Goal: Information Seeking & Learning: Learn about a topic

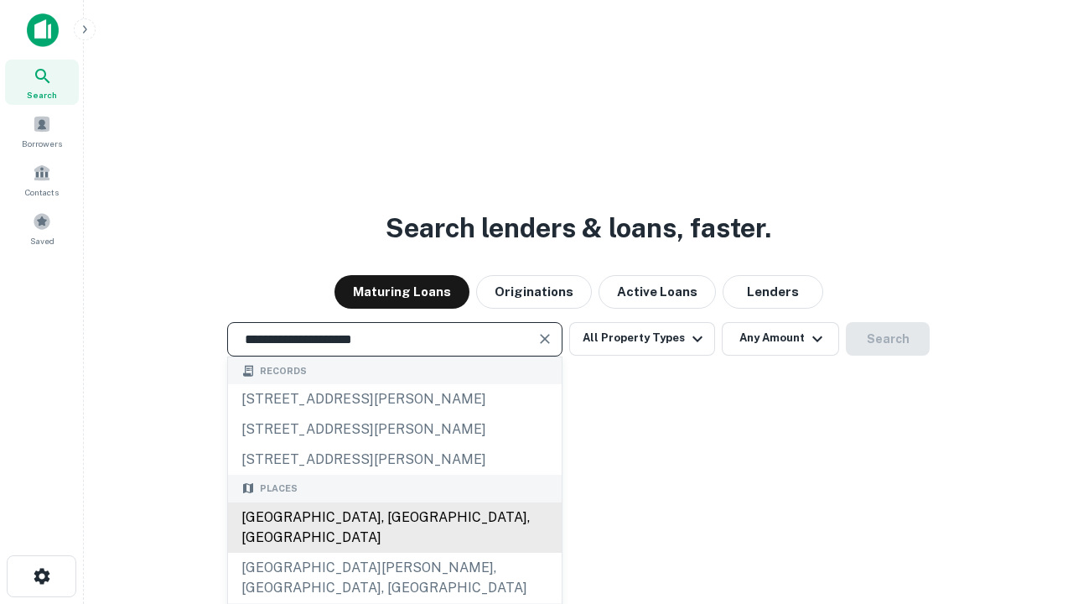
click at [394, 552] on div "[GEOGRAPHIC_DATA], [GEOGRAPHIC_DATA], [GEOGRAPHIC_DATA]" at bounding box center [395, 527] width 334 height 50
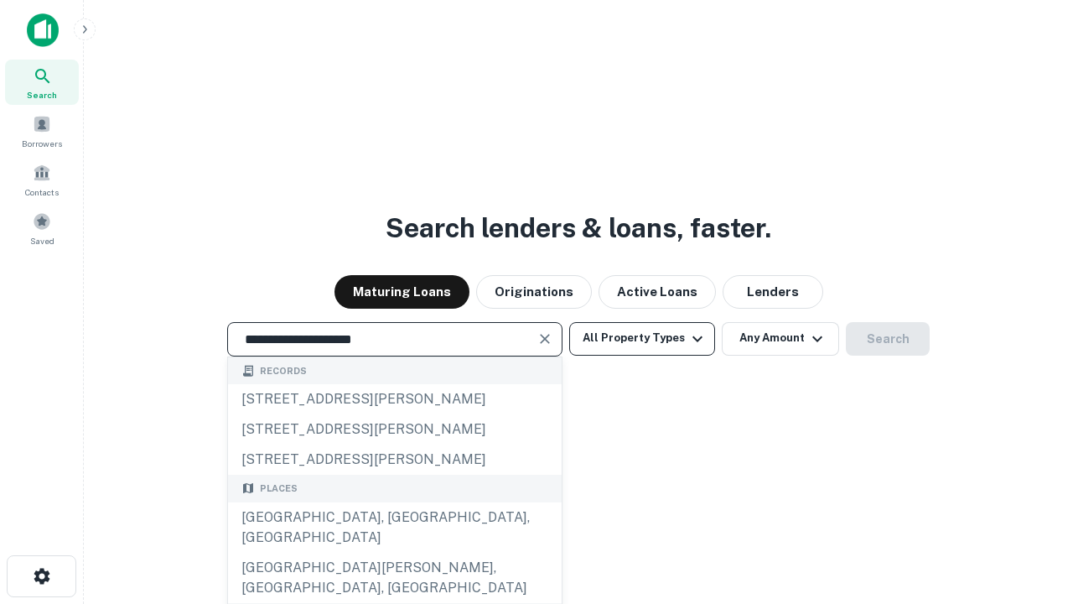
click at [642, 338] on button "All Property Types" at bounding box center [642, 339] width 146 height 34
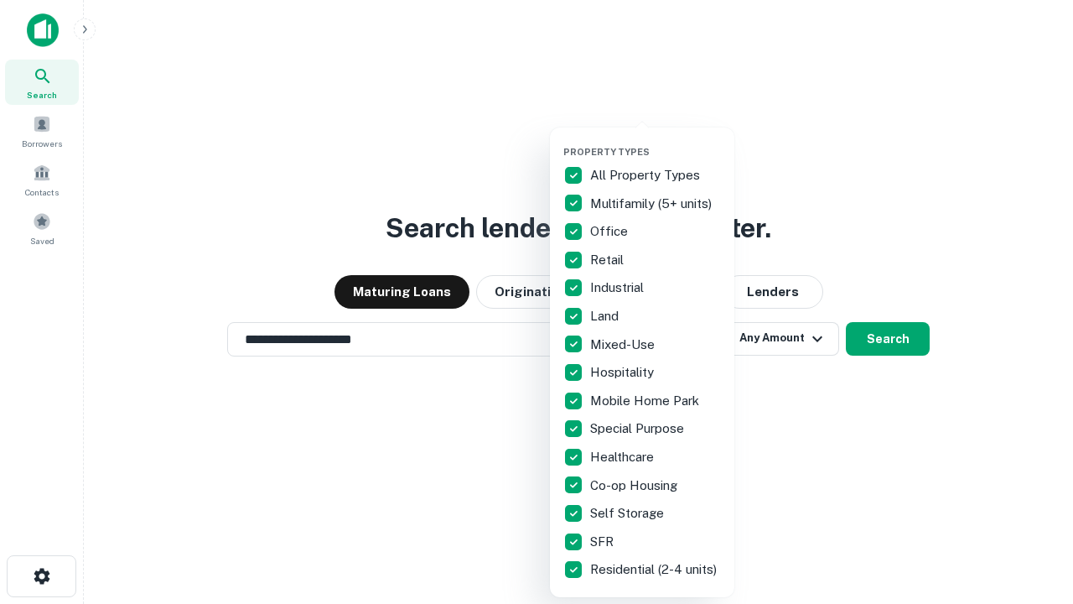
type input "**********"
click at [656, 141] on button "button" at bounding box center [655, 141] width 184 height 1
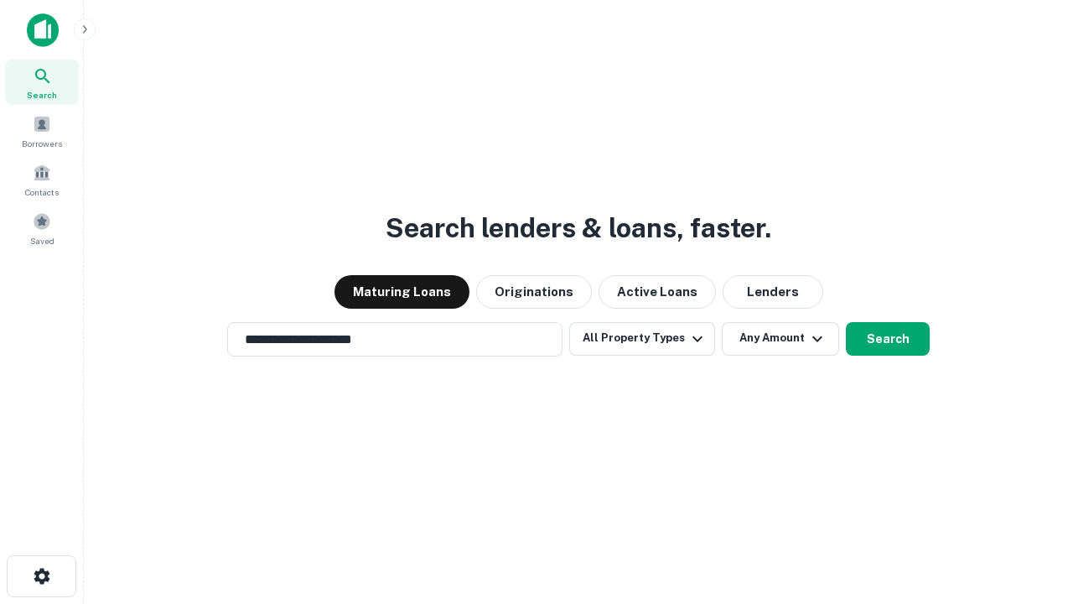
scroll to position [26, 0]
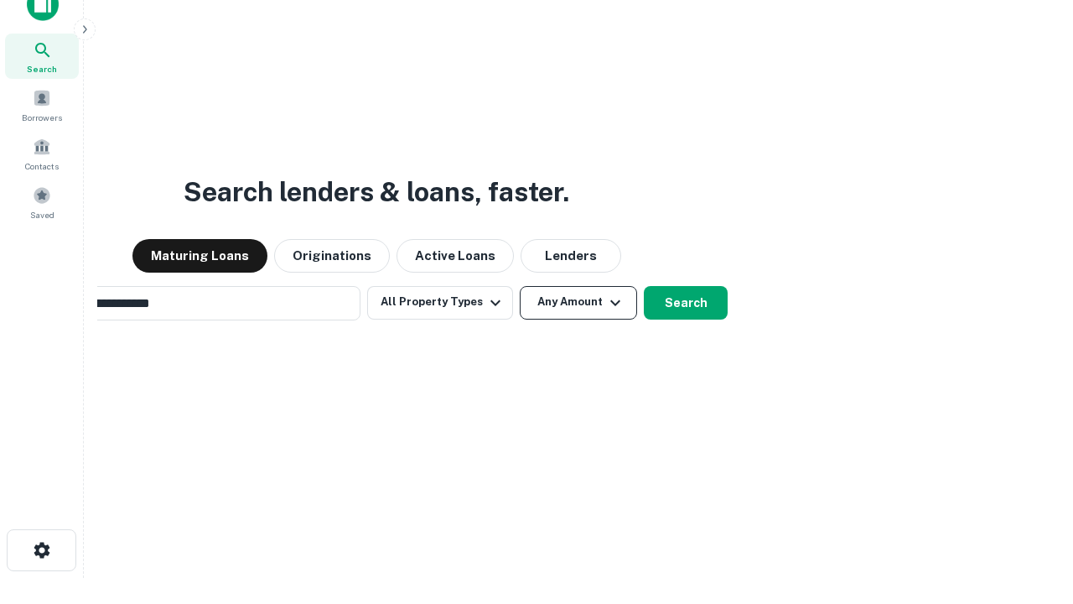
click at [520, 286] on button "Any Amount" at bounding box center [578, 303] width 117 height 34
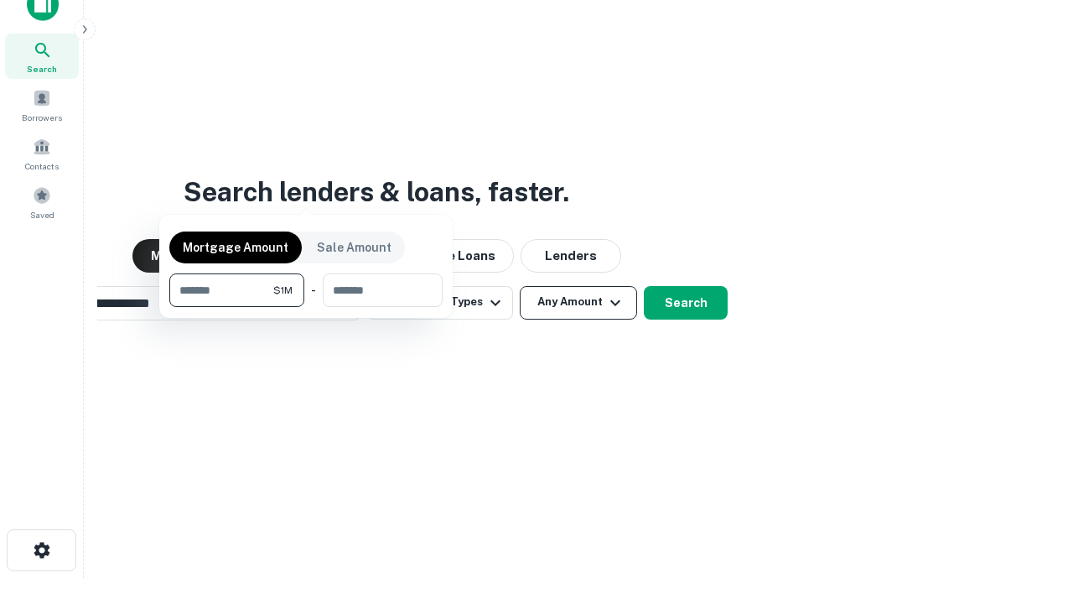
scroll to position [27, 0]
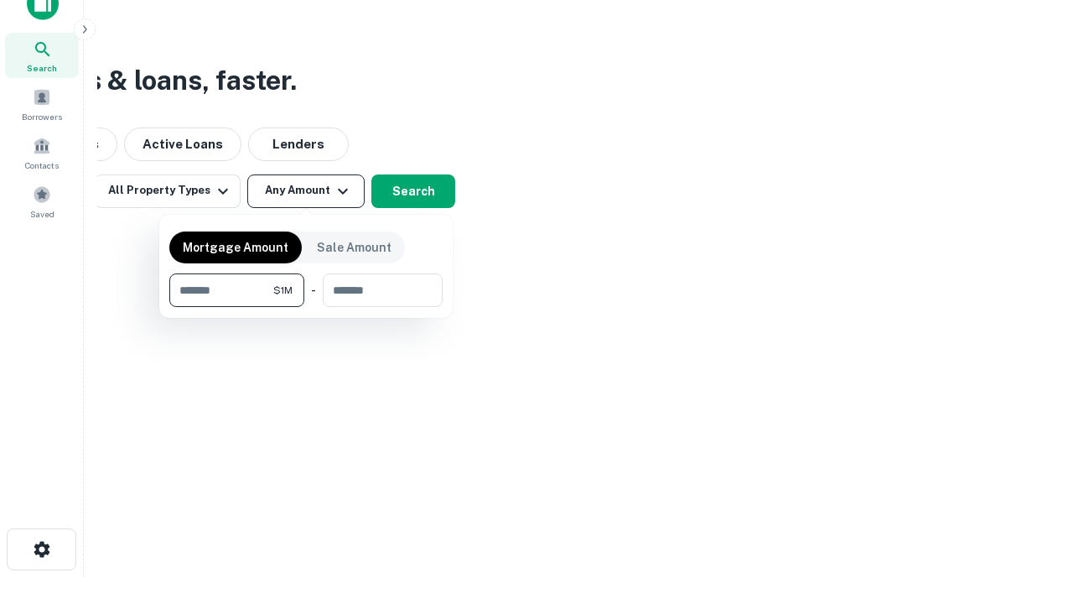
type input "*******"
click at [306, 307] on button "button" at bounding box center [305, 307] width 273 height 1
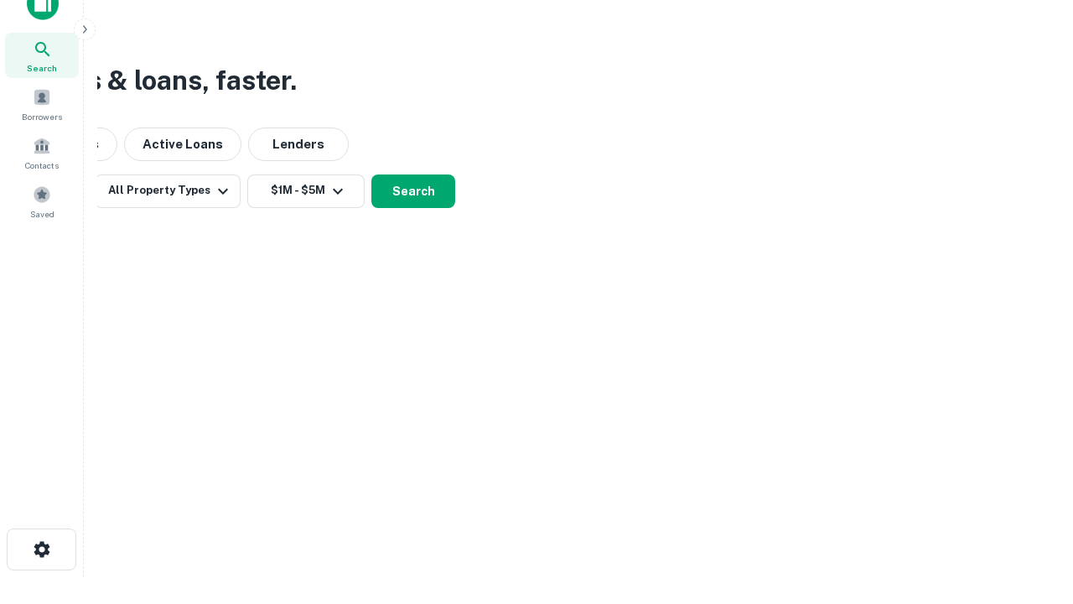
scroll to position [10, 309]
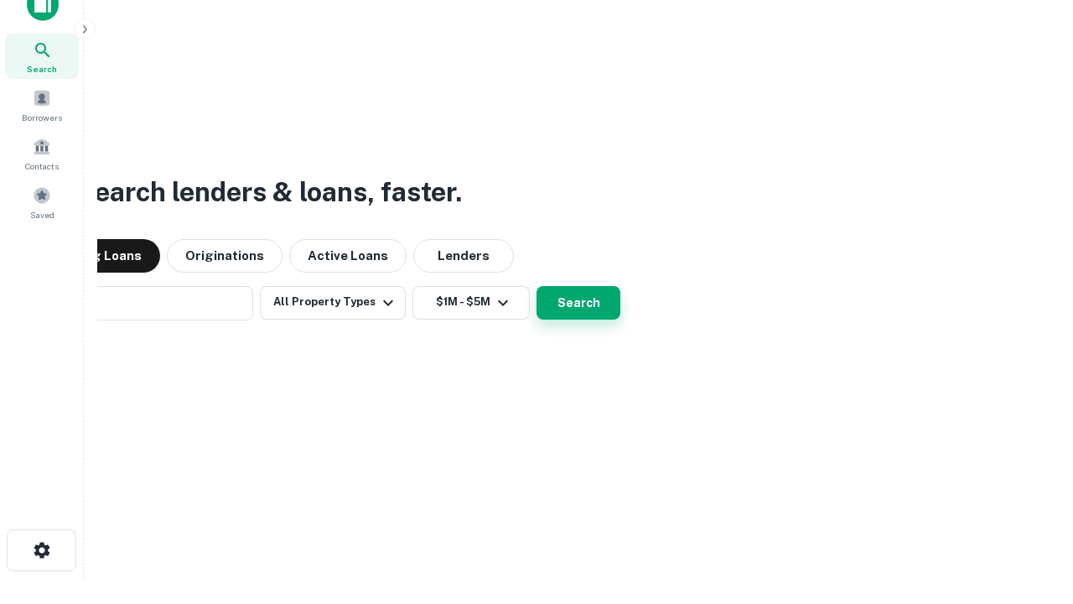
click at [537, 286] on button "Search" at bounding box center [579, 303] width 84 height 34
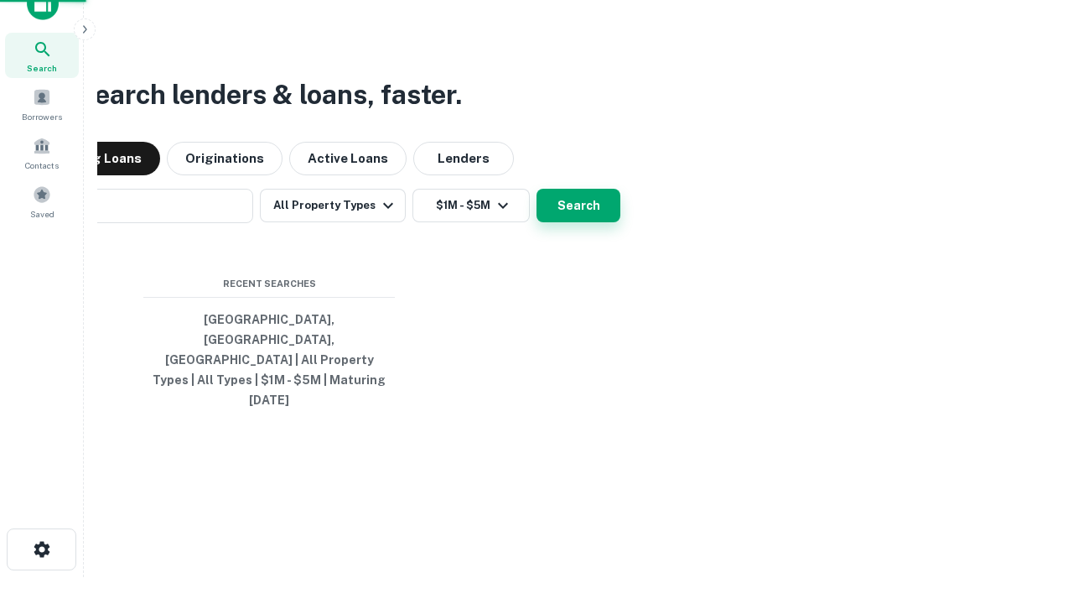
scroll to position [44, 474]
